Goal: Find specific page/section: Find specific page/section

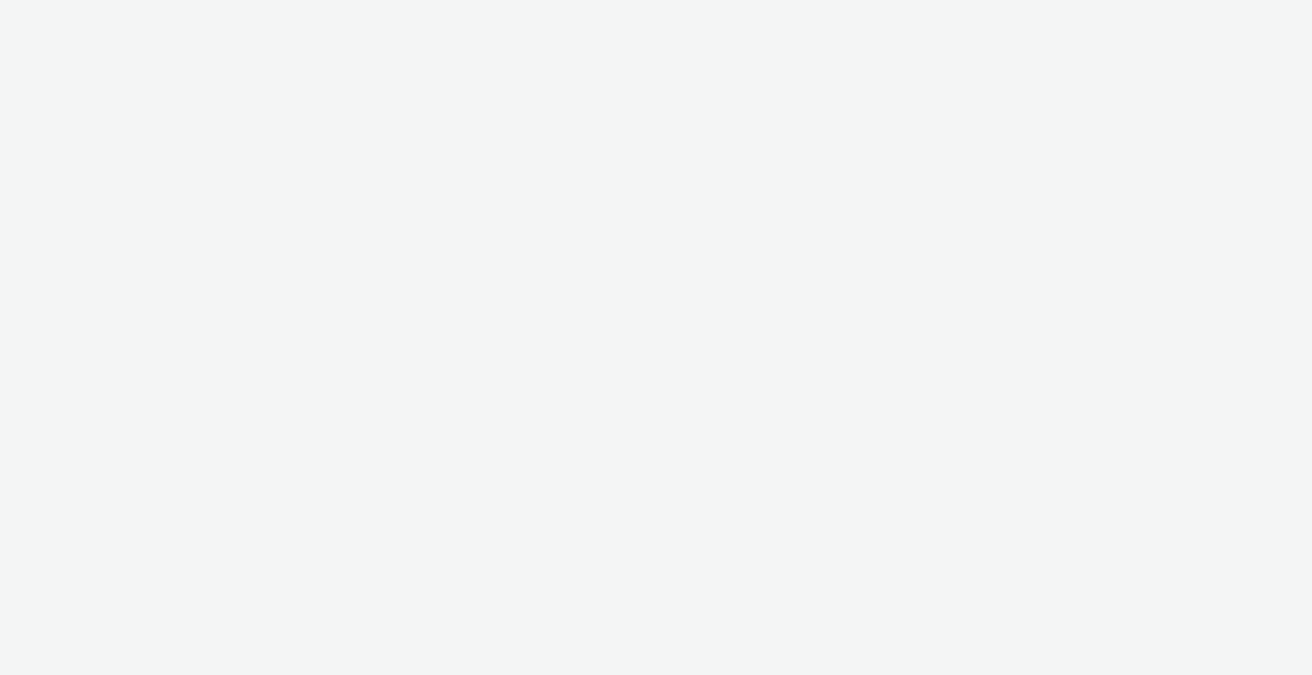
select select "c909d6bb-255f-4ad2-aa94-00d82704d6ef"
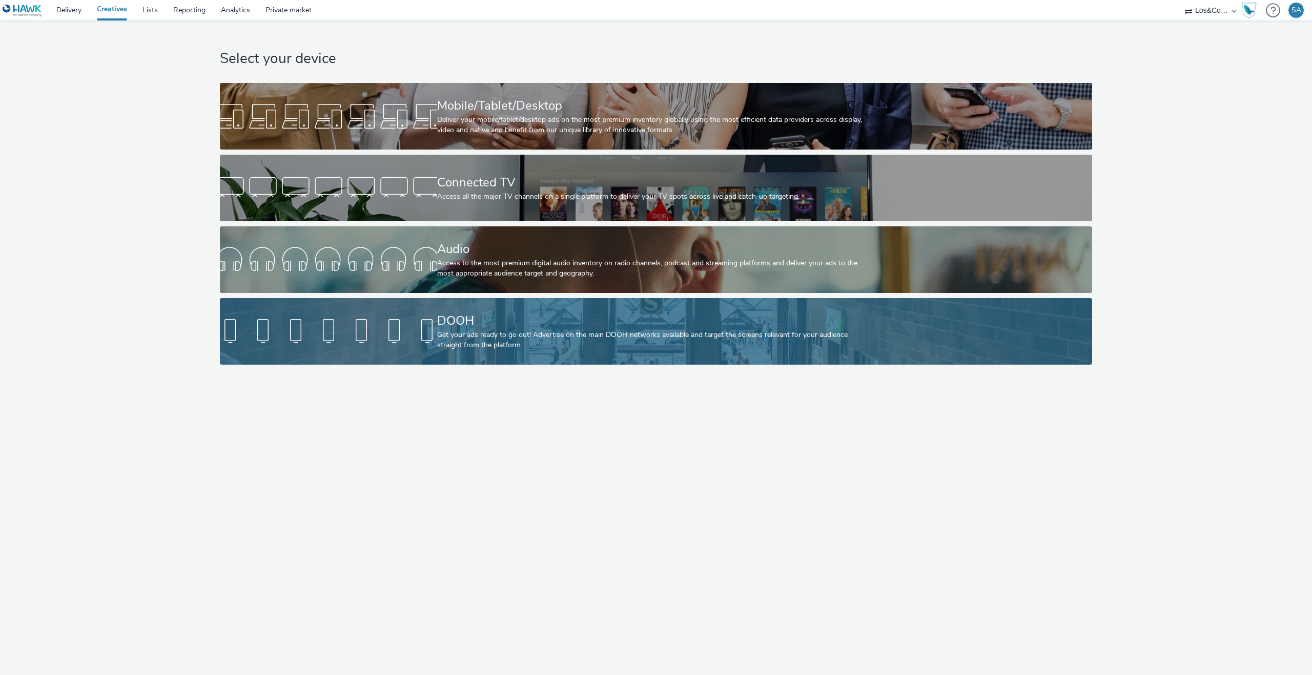
click at [372, 304] on link "DOOH Get your ads ready to go out! Advertise on the main DOOH networks availabl…" at bounding box center [656, 331] width 872 height 67
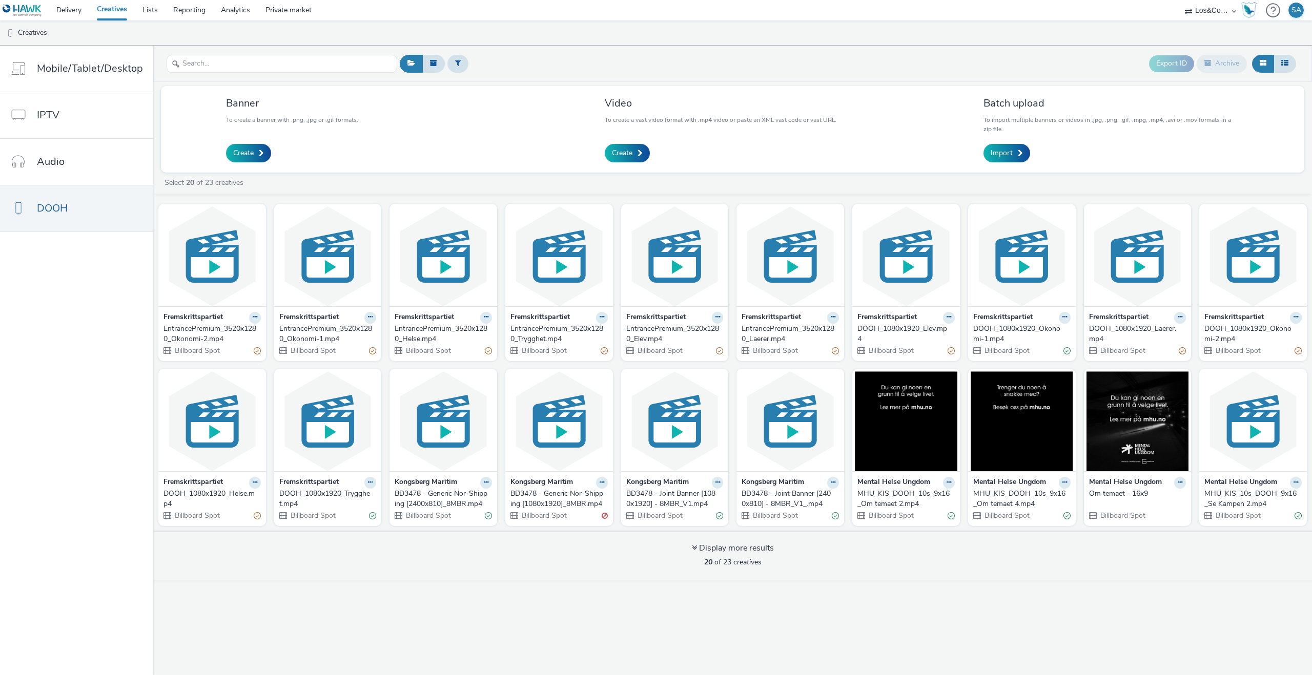
click at [214, 316] on strong "Fremskrittspartiet" at bounding box center [192, 318] width 59 height 12
click at [214, 295] on img at bounding box center [212, 256] width 102 height 100
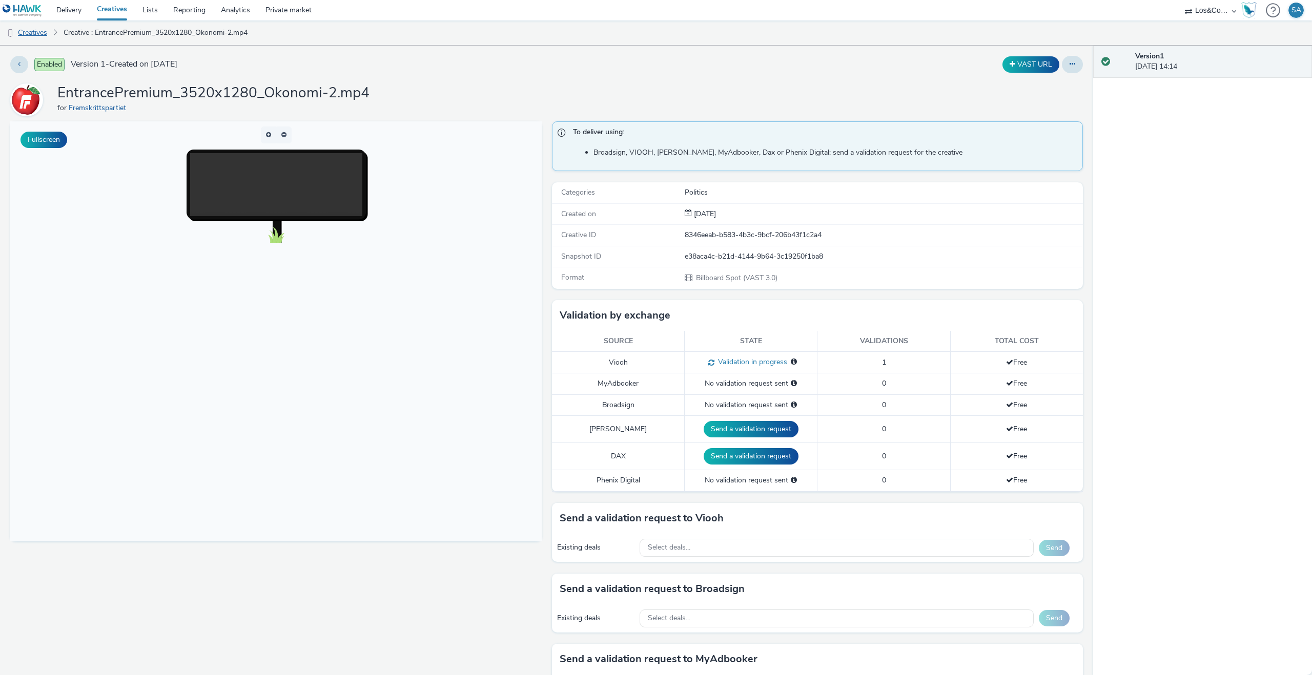
click at [40, 28] on link "Creatives" at bounding box center [26, 32] width 52 height 25
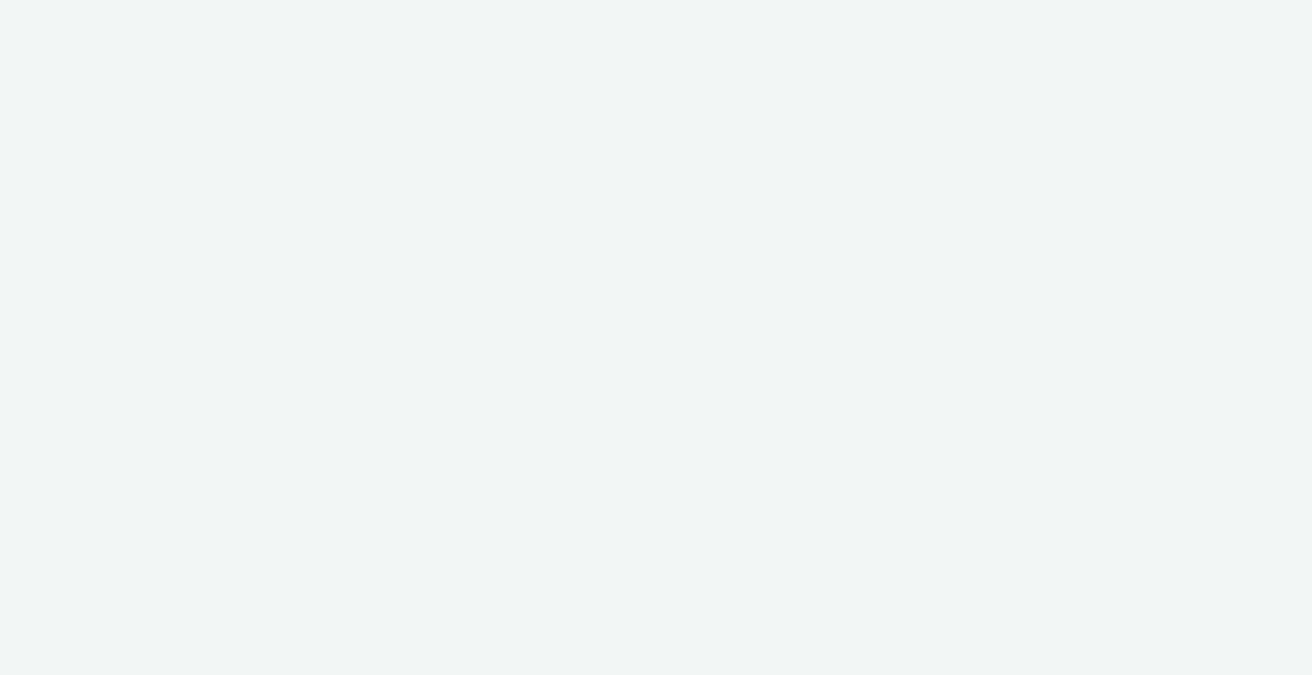
select select "c909d6bb-255f-4ad2-aa94-00d82704d6ef"
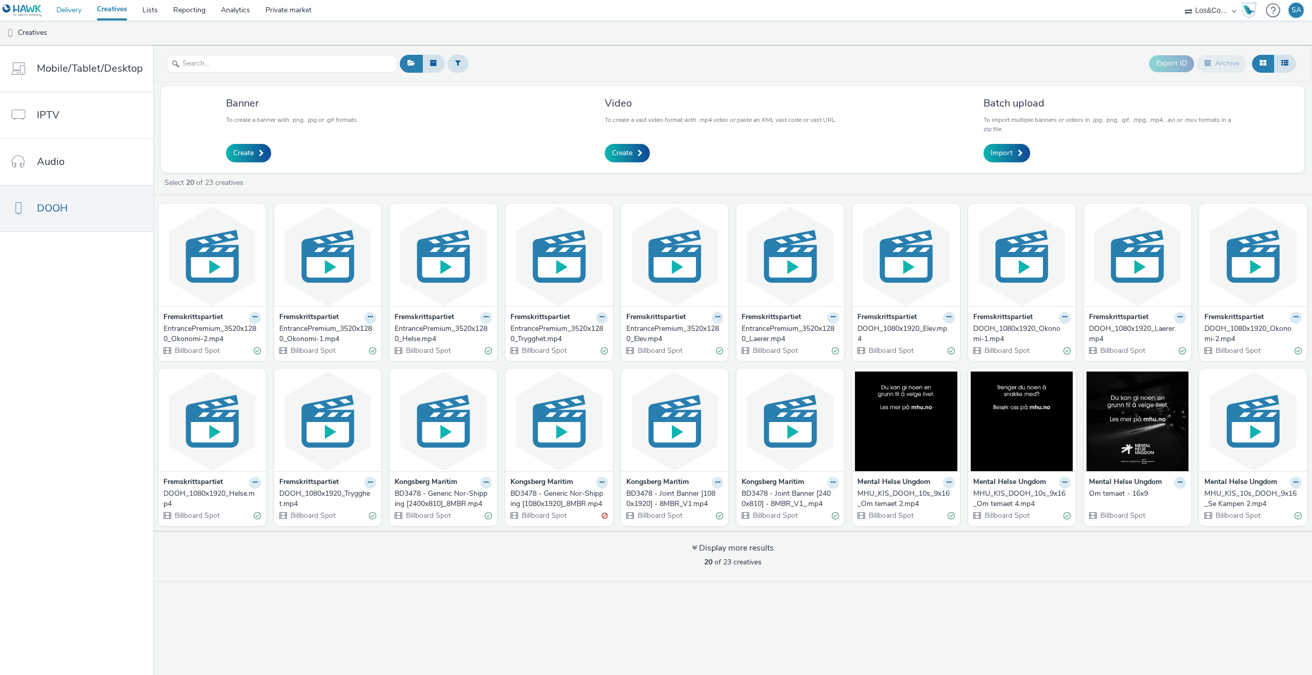
click at [71, 10] on link "Delivery" at bounding box center [69, 10] width 40 height 20
